Goal: Information Seeking & Learning: Learn about a topic

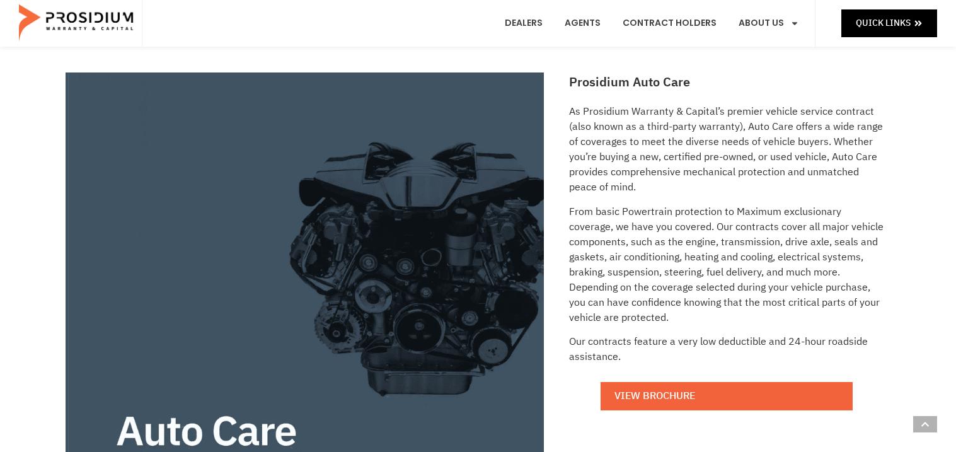
scroll to position [156, 0]
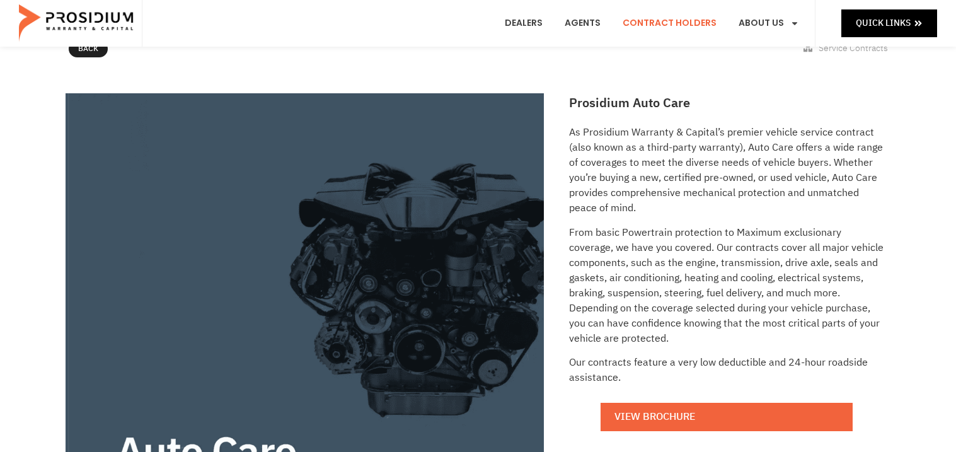
click at [676, 27] on link "Contract Holders" at bounding box center [669, 23] width 113 height 47
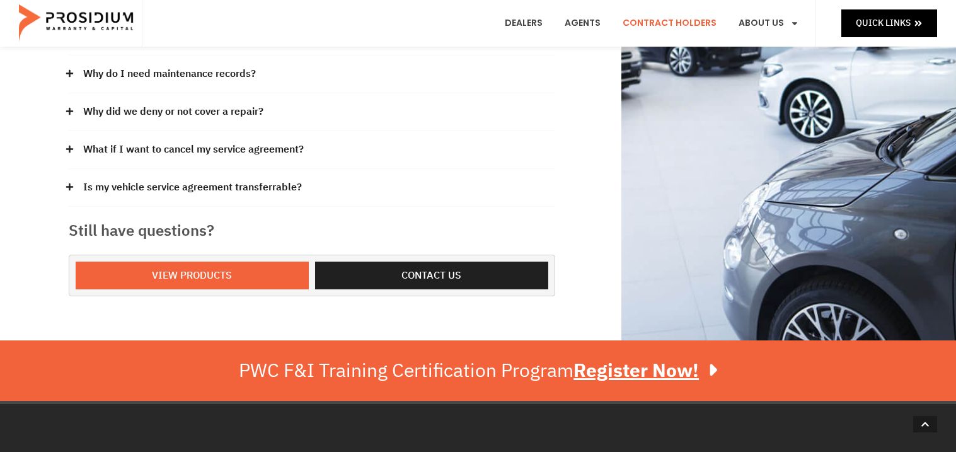
scroll to position [406, 0]
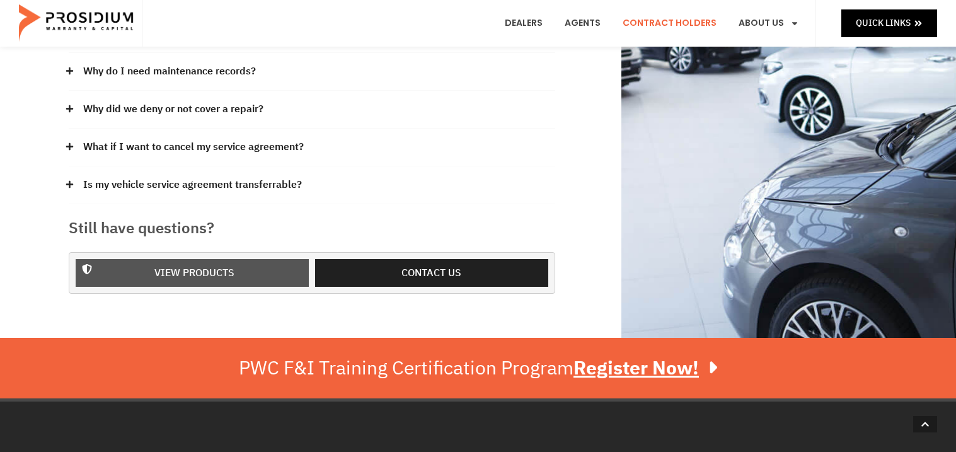
click at [272, 281] on span "View Products" at bounding box center [194, 273] width 200 height 18
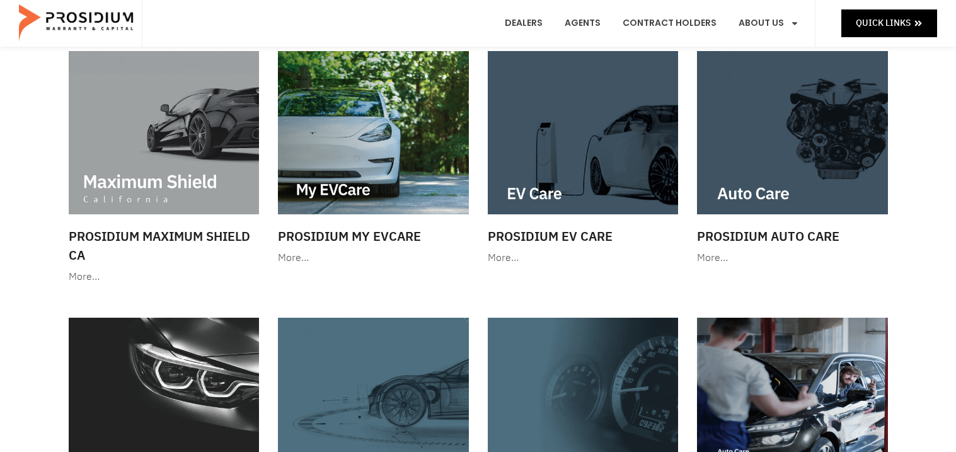
scroll to position [123, 0]
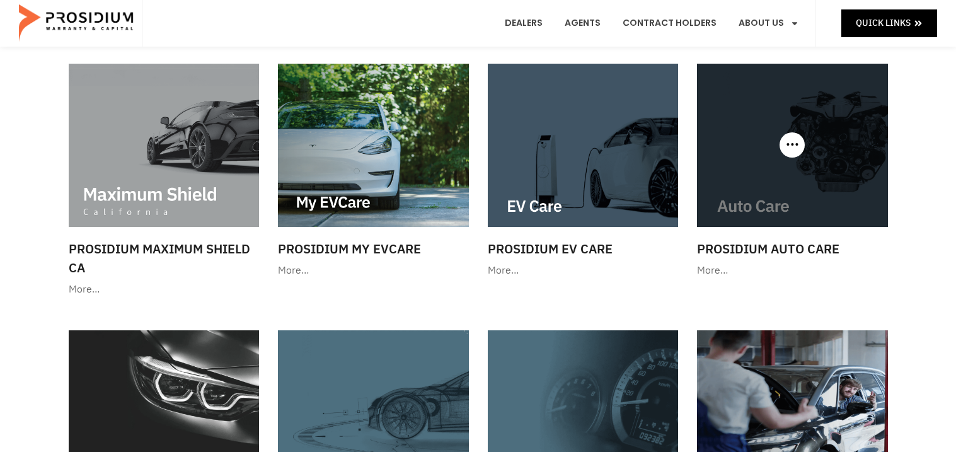
click at [787, 166] on img at bounding box center [792, 145] width 191 height 163
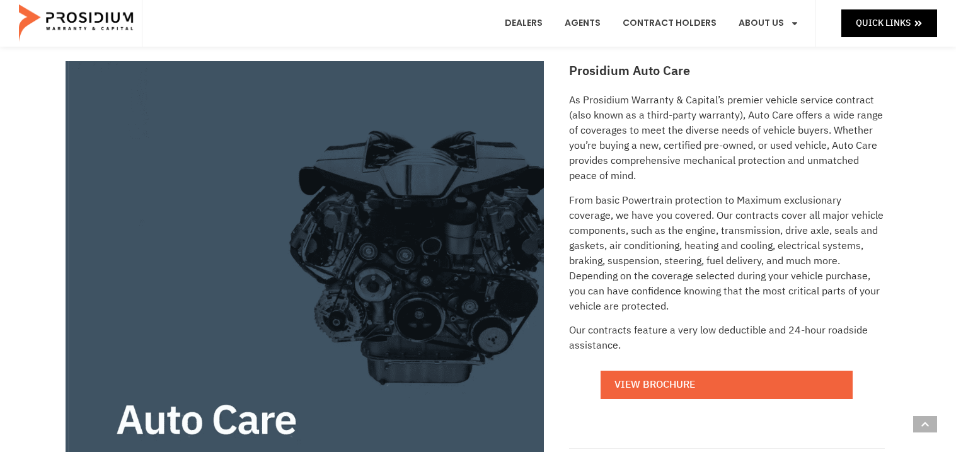
scroll to position [197, 0]
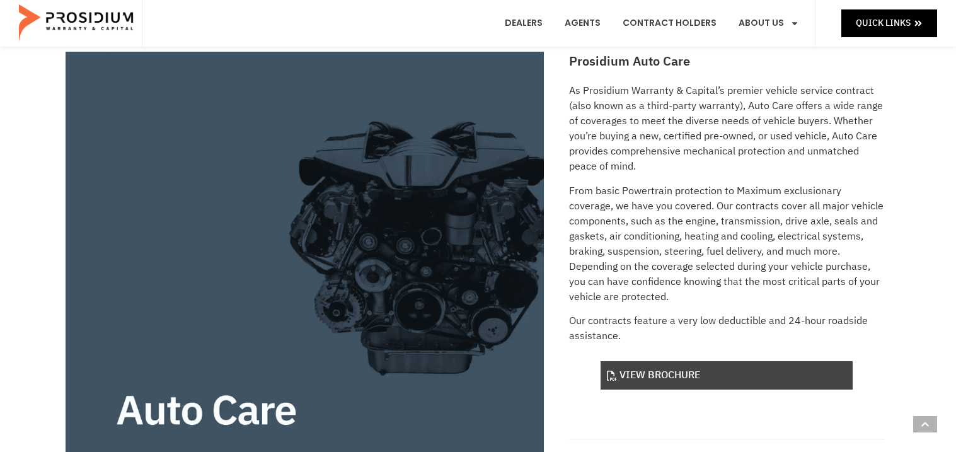
click at [709, 379] on link "View Brochure" at bounding box center [726, 375] width 252 height 28
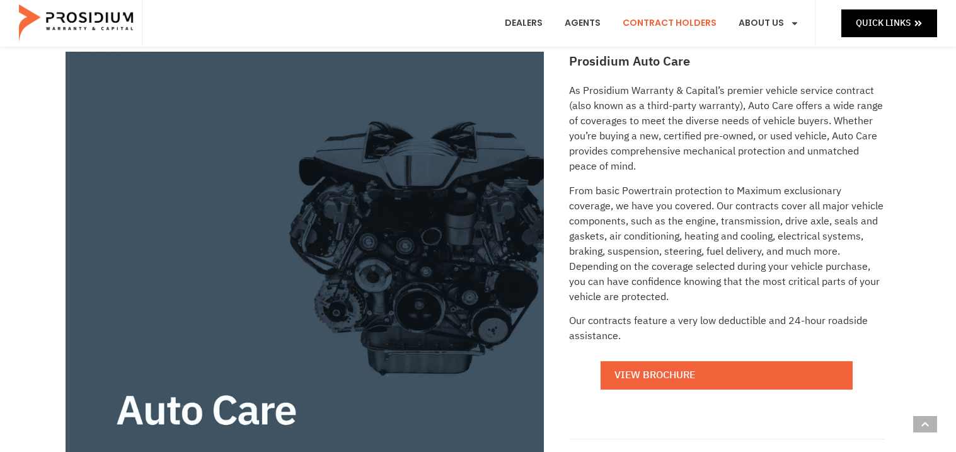
click at [675, 20] on link "Contract Holders" at bounding box center [669, 23] width 113 height 47
